Goal: Transaction & Acquisition: Obtain resource

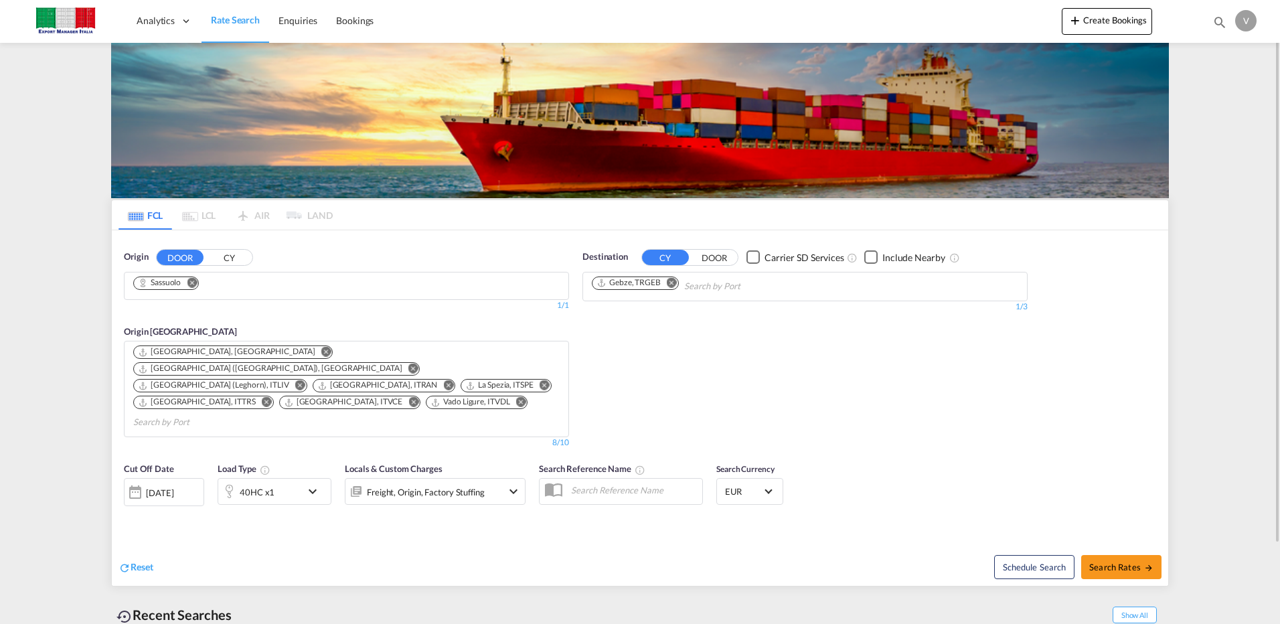
click at [193, 281] on md-icon "Remove" at bounding box center [192, 282] width 10 height 10
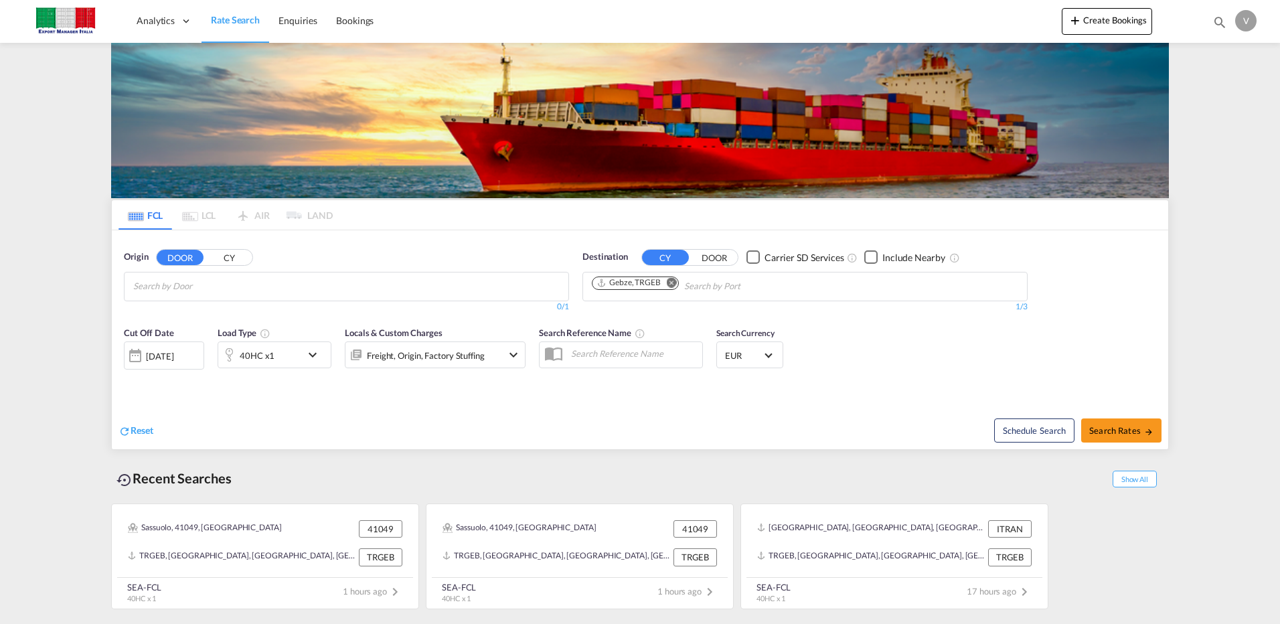
click at [191, 284] on input "Chips input." at bounding box center [196, 286] width 127 height 21
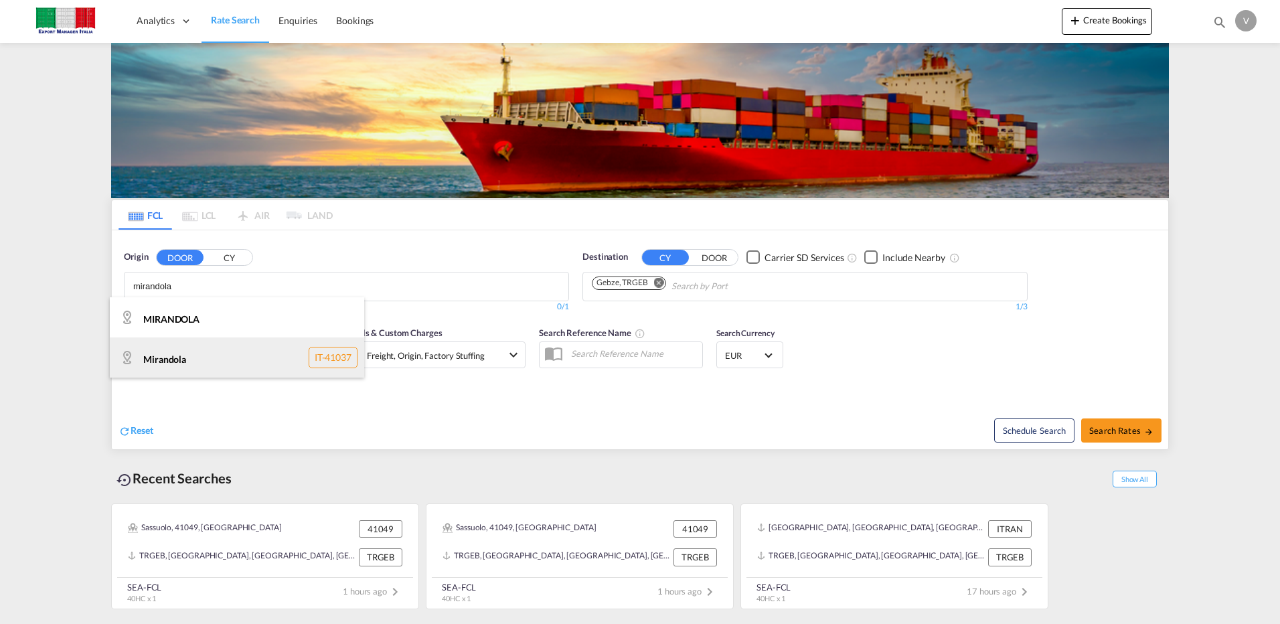
type input "mirandola"
click at [335, 356] on div "Mirandola IT-41037" at bounding box center [237, 357] width 254 height 40
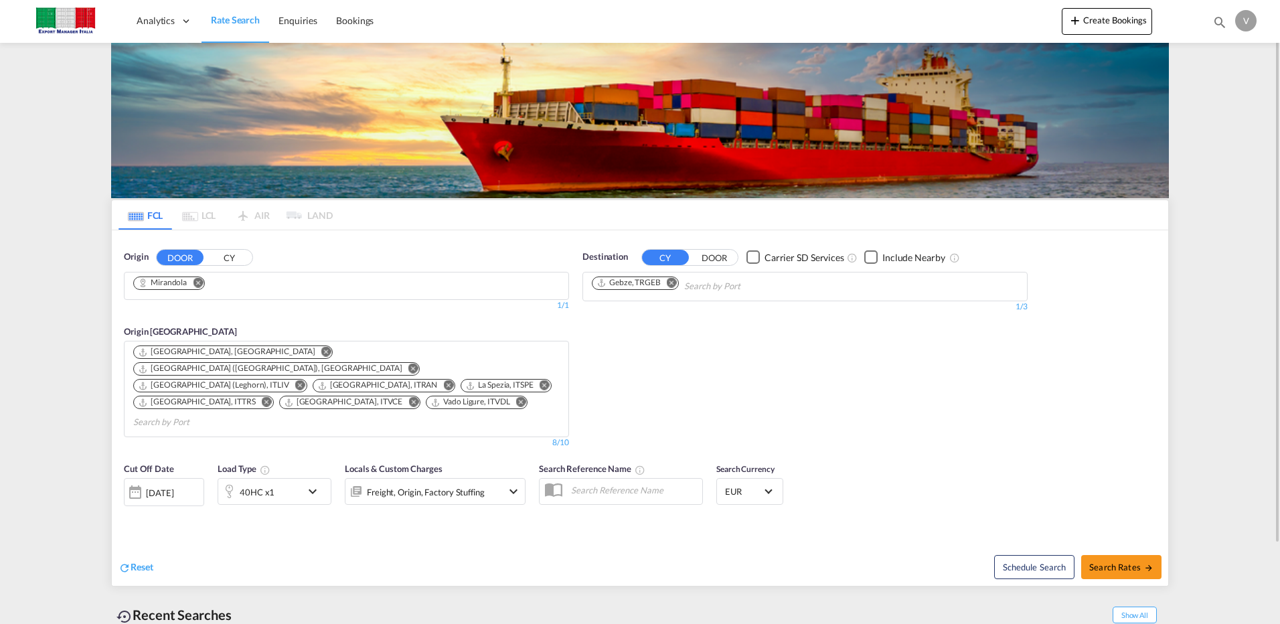
click at [673, 277] on md-icon "Remove" at bounding box center [672, 282] width 10 height 10
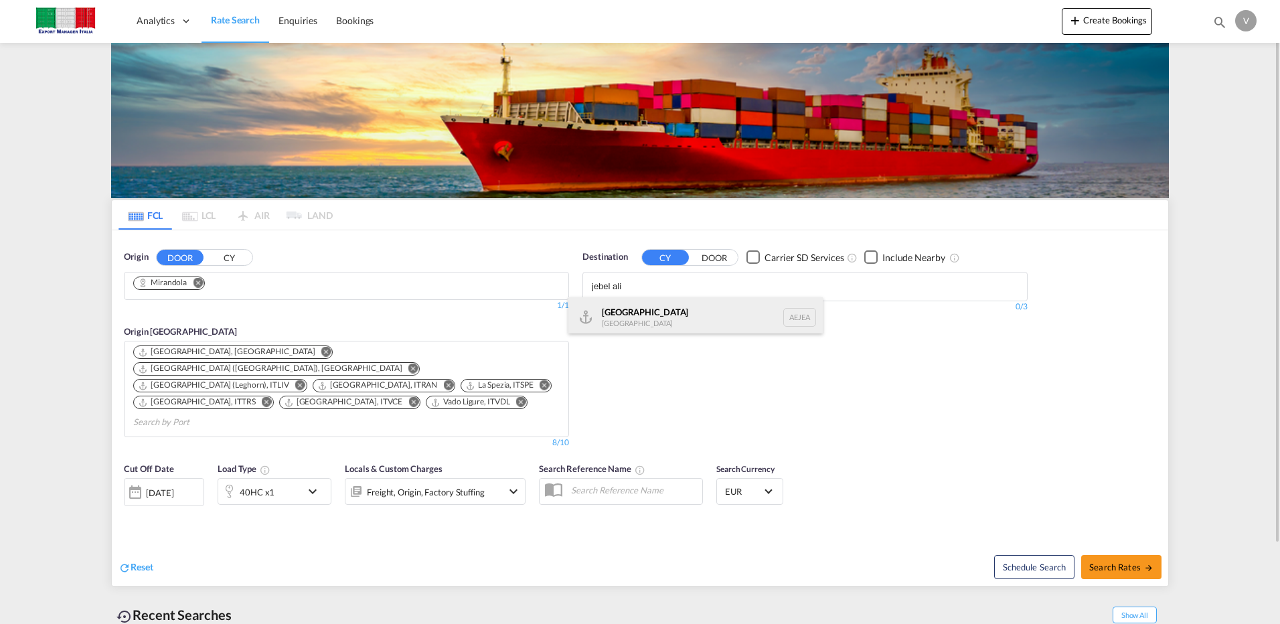
type input "jebel ali"
click at [654, 308] on div "Jebel Ali United Arab Emirates AEJEA" at bounding box center [695, 317] width 254 height 40
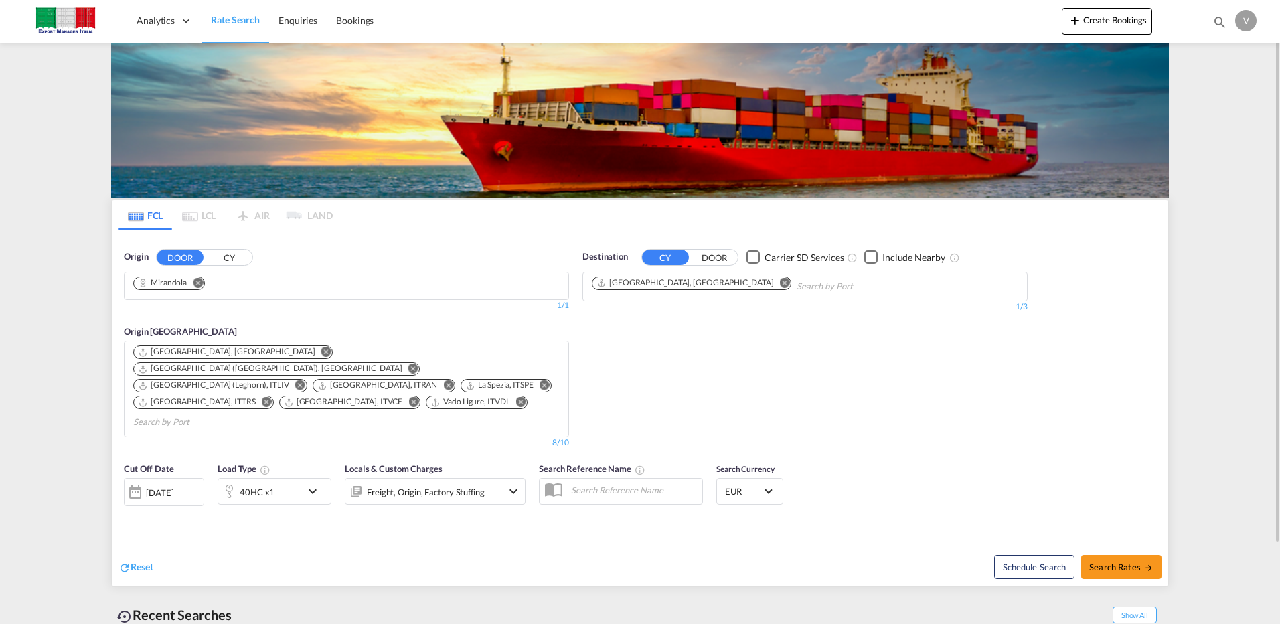
click at [308, 483] on md-icon "icon-chevron-down" at bounding box center [316, 491] width 23 height 16
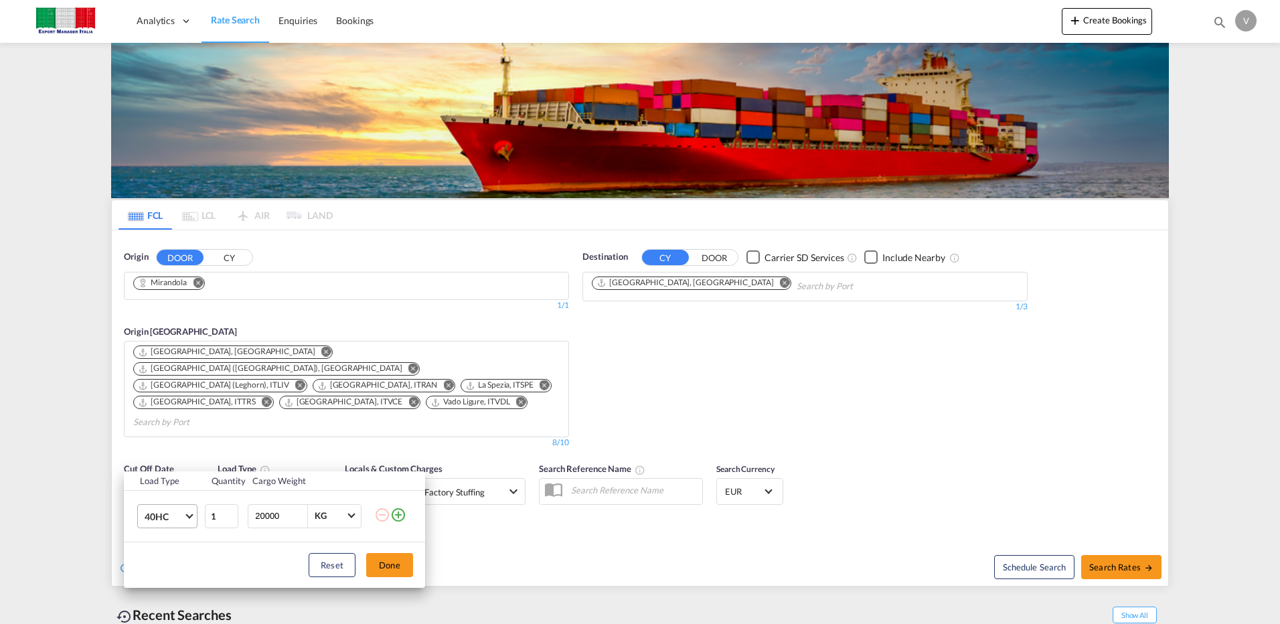
click at [192, 514] on span "Choose: \a40HC" at bounding box center [188, 514] width 7 height 7
click at [164, 448] on div "20GP" at bounding box center [156, 451] width 23 height 13
click at [383, 557] on button "Done" at bounding box center [389, 565] width 47 height 24
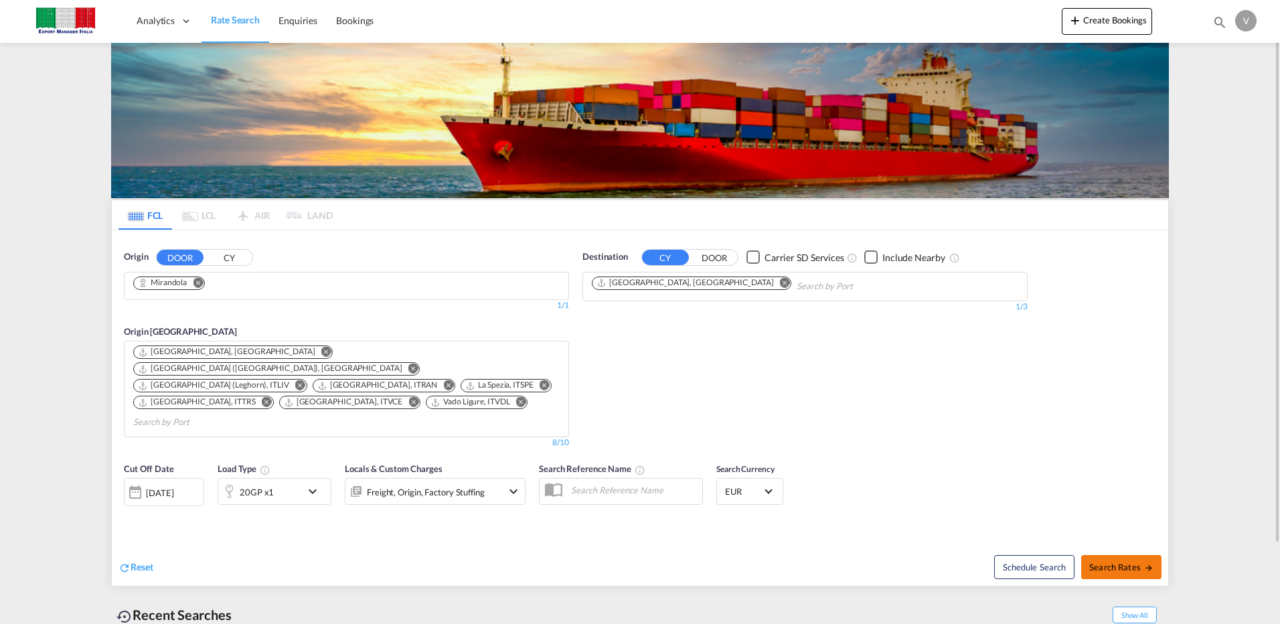
click at [1107, 555] on button "Search Rates" at bounding box center [1121, 567] width 80 height 24
type input "Mirandola to AEJEA / 26 Aug 2025"
click at [50, 231] on md-content "Analytics Dashboard Rate Search Enquiries Bookings Create Bookings Bookings Enq…" at bounding box center [640, 312] width 1280 height 624
click at [295, 25] on span "Enquiries" at bounding box center [298, 20] width 39 height 11
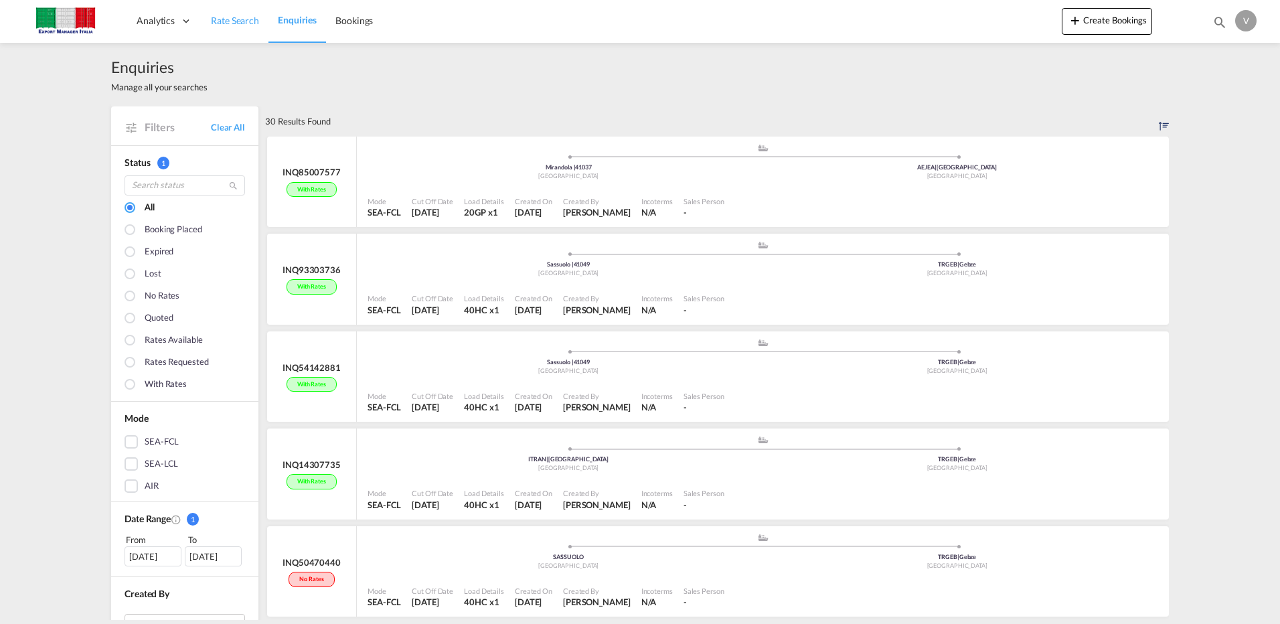
click at [230, 23] on span "Rate Search" at bounding box center [235, 20] width 48 height 11
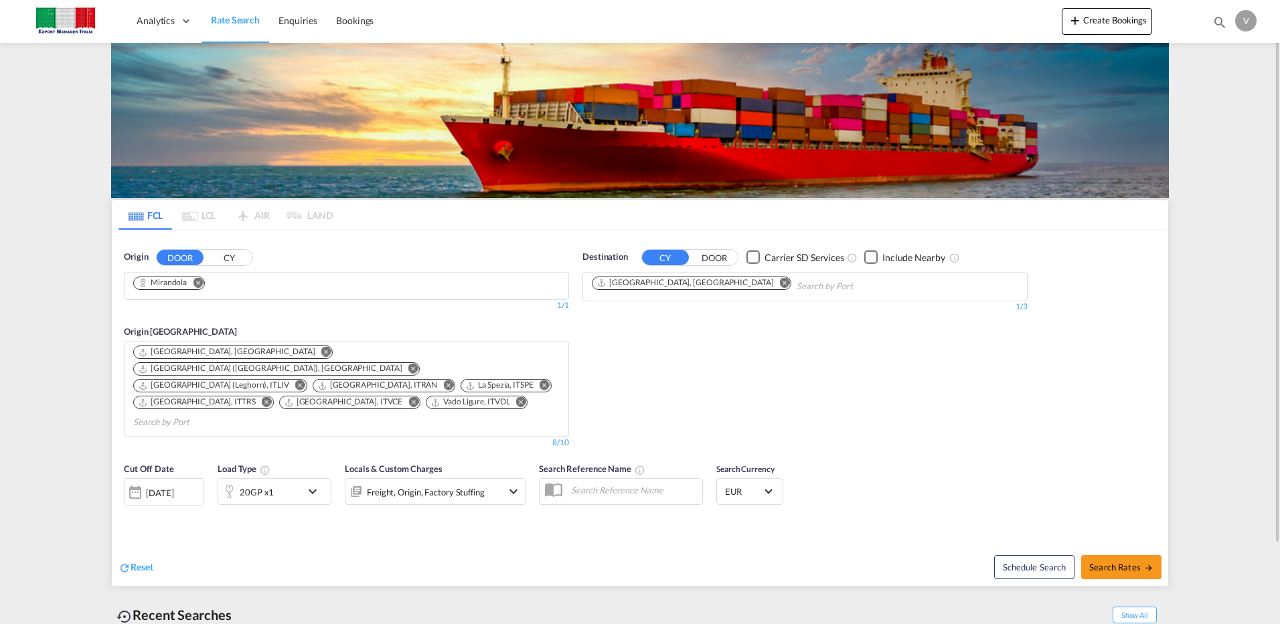
click at [183, 261] on button "DOOR" at bounding box center [180, 257] width 47 height 15
drag, startPoint x: 198, startPoint y: 283, endPoint x: 238, endPoint y: 283, distance: 40.2
click at [198, 283] on md-icon "Remove" at bounding box center [198, 282] width 10 height 10
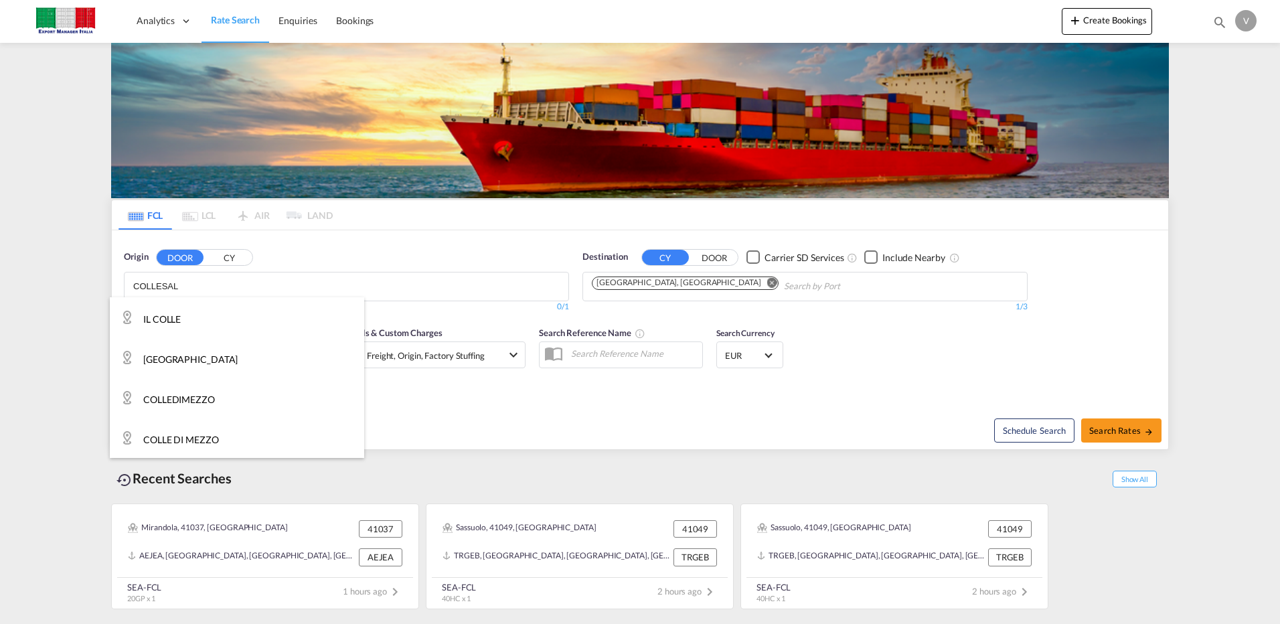
type input "COLLESALV"
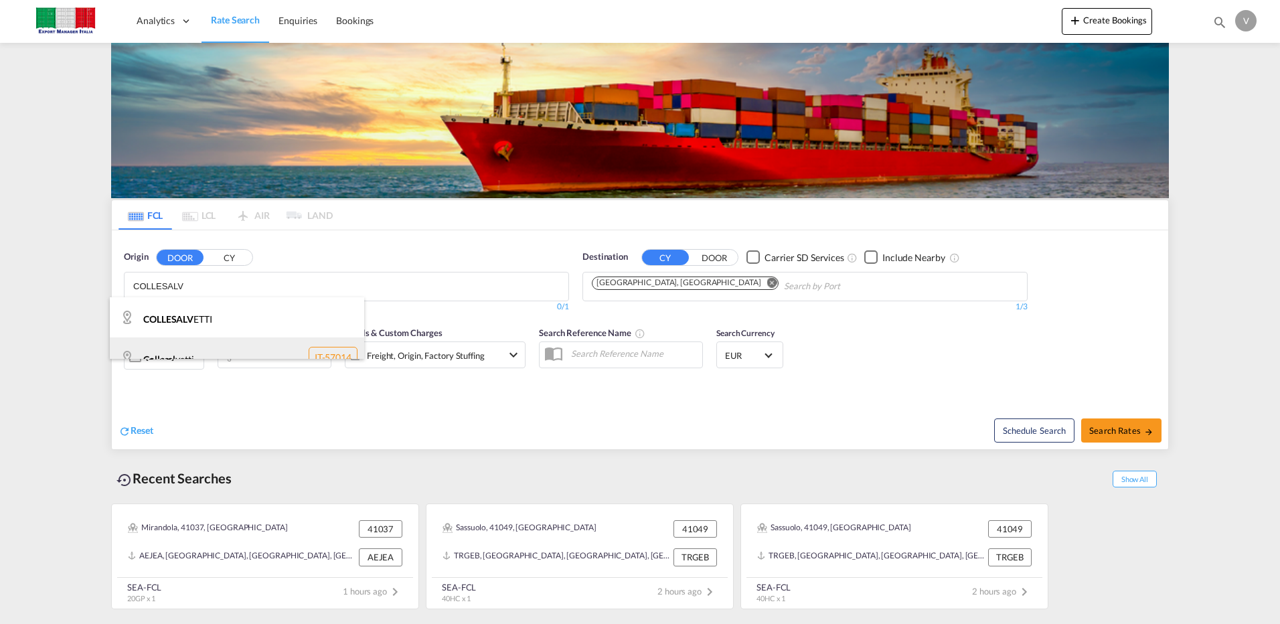
click at [329, 350] on div "Collesalv etti IT-57014" at bounding box center [237, 357] width 254 height 40
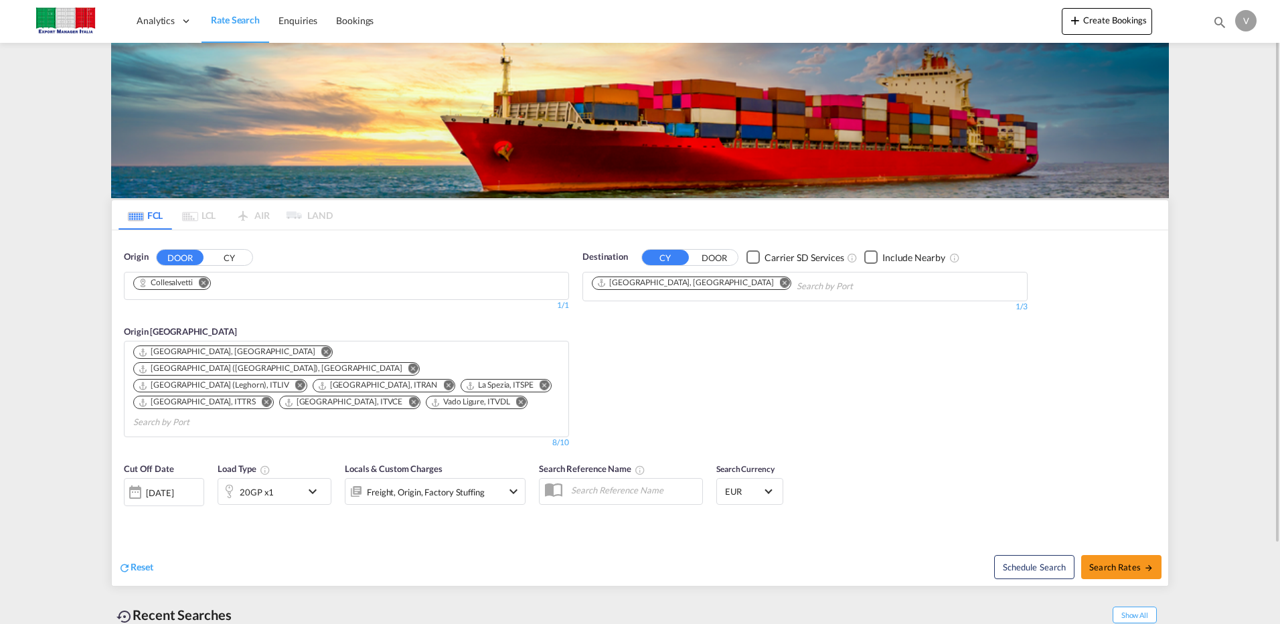
click at [780, 285] on md-icon "Remove" at bounding box center [785, 282] width 10 height 10
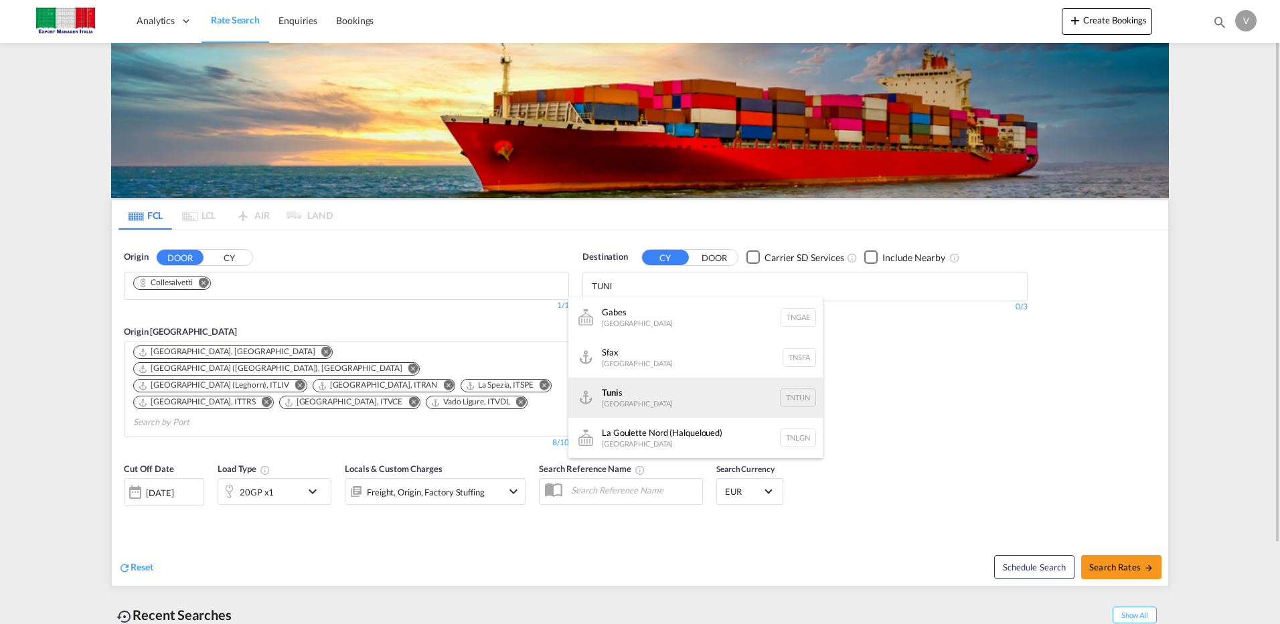
type input "TUNI"
drag, startPoint x: 615, startPoint y: 398, endPoint x: 631, endPoint y: 395, distance: 16.3
click at [615, 398] on div "Tuni s [GEOGRAPHIC_DATA] TNTUN" at bounding box center [695, 398] width 254 height 40
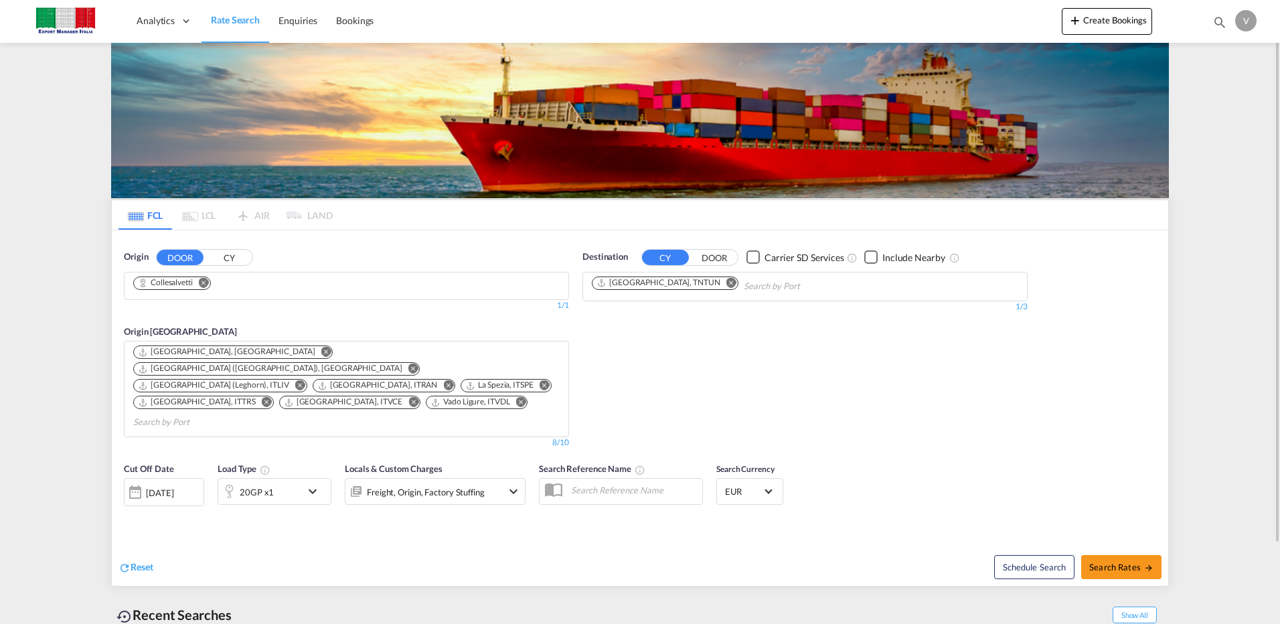
click at [310, 483] on md-icon "icon-chevron-down" at bounding box center [316, 491] width 23 height 16
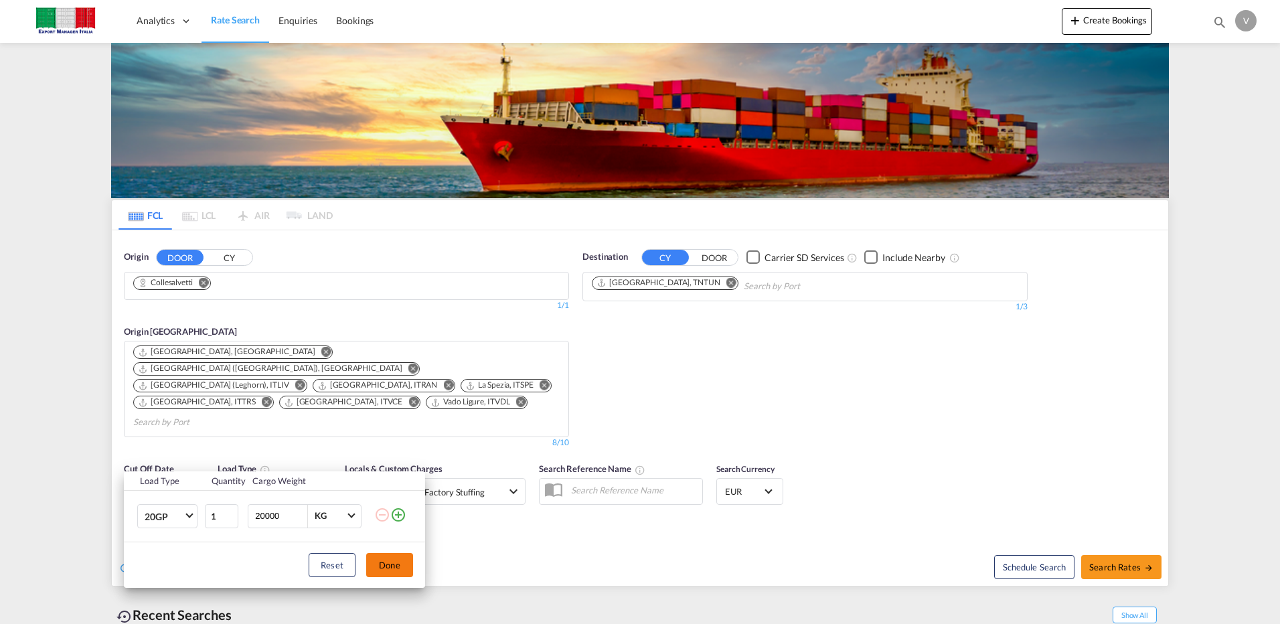
click at [399, 560] on button "Done" at bounding box center [389, 565] width 47 height 24
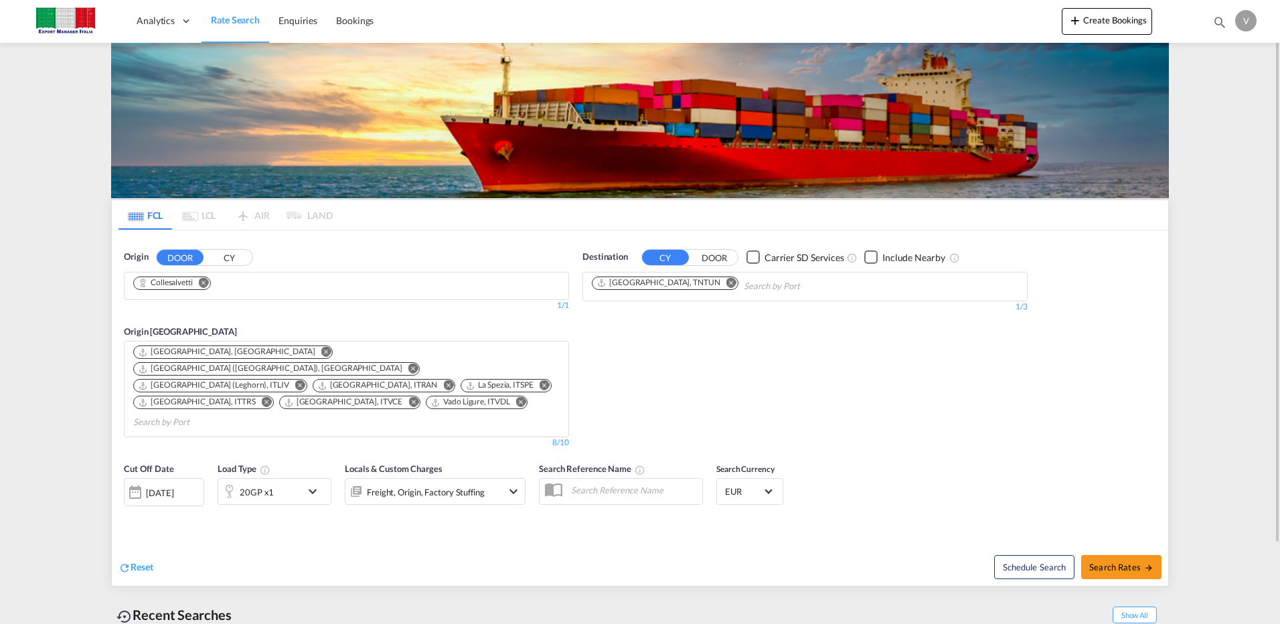
drag, startPoint x: 1279, startPoint y: 210, endPoint x: 1268, endPoint y: 313, distance: 103.7
click at [1268, 313] on md-content "Analytics Dashboard Rate Search Enquiries Bookings Create Bookings Bookings Enq…" at bounding box center [640, 312] width 1280 height 624
click at [881, 390] on div "Destination CY DOOR Carrier SD Services Include Nearby [GEOGRAPHIC_DATA], [GEOG…" at bounding box center [805, 350] width 459 height 212
click at [1104, 562] on span "Search Rates" at bounding box center [1121, 567] width 64 height 11
type input "Collesalvetti to TNTUN / [DATE]"
